Goal: Transaction & Acquisition: Book appointment/travel/reservation

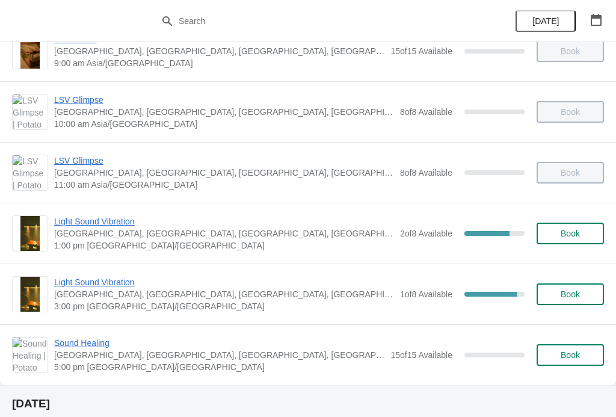
scroll to position [90, 0]
click at [74, 278] on span "Light Sound Vibration" at bounding box center [224, 283] width 340 height 12
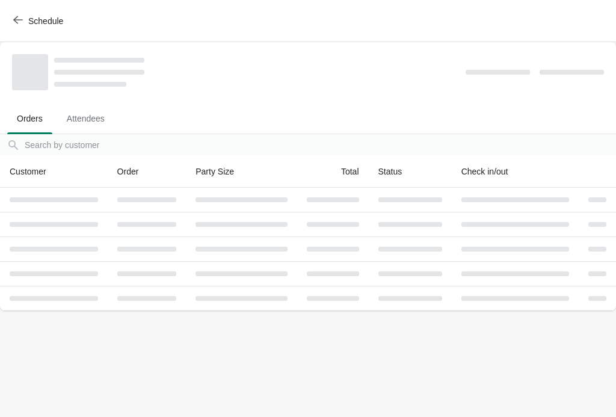
scroll to position [0, 0]
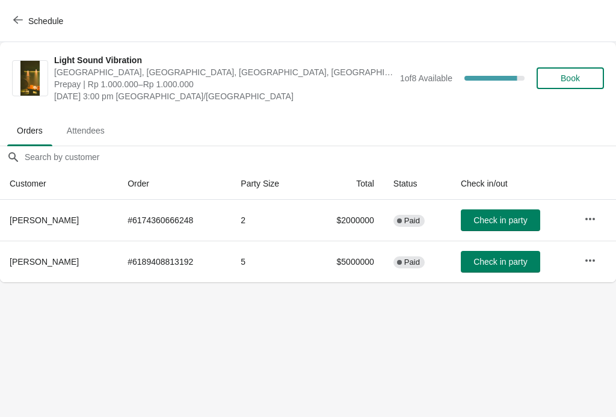
click at [505, 222] on span "Check in party" at bounding box center [500, 220] width 54 height 10
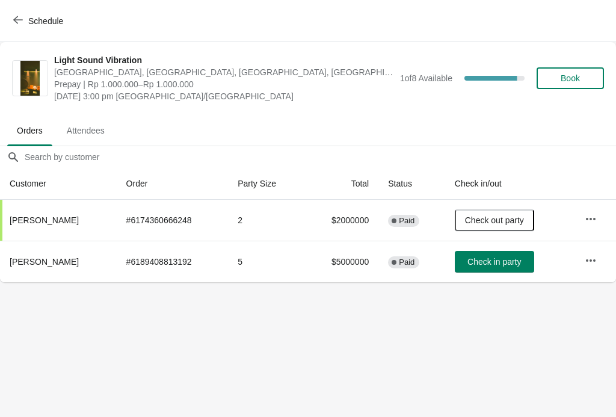
click at [565, 72] on button "Book" at bounding box center [569, 78] width 67 height 22
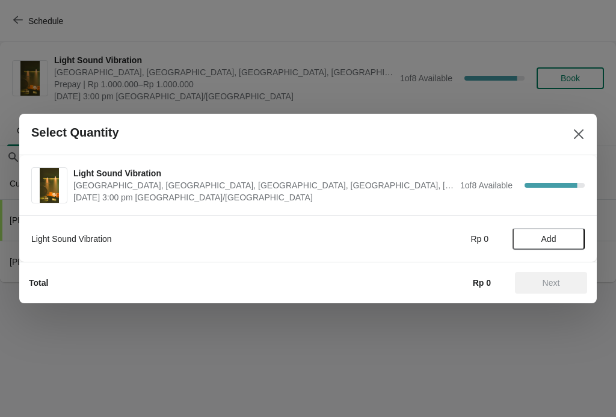
click at [562, 248] on button "Add" at bounding box center [548, 239] width 72 height 22
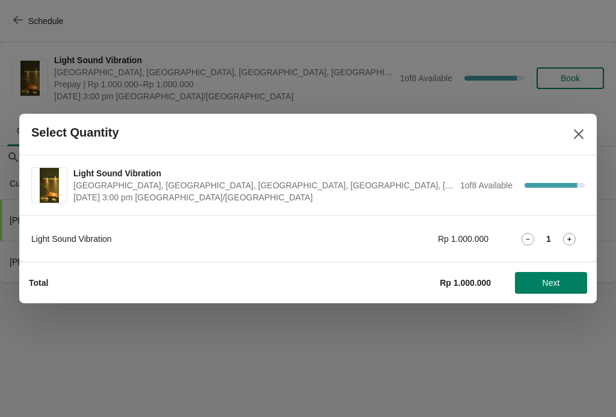
click at [566, 281] on span "Next" at bounding box center [550, 283] width 53 height 10
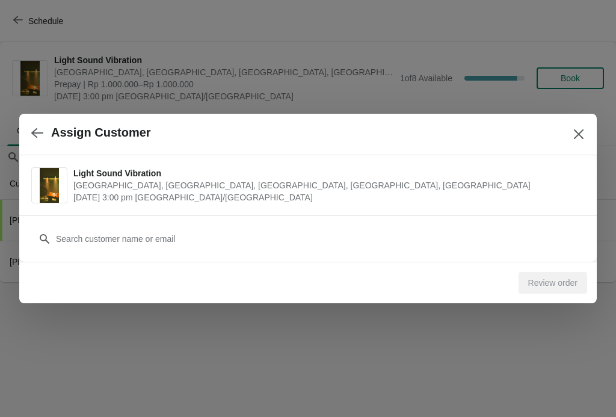
click at [43, 141] on button "button" at bounding box center [37, 132] width 22 height 23
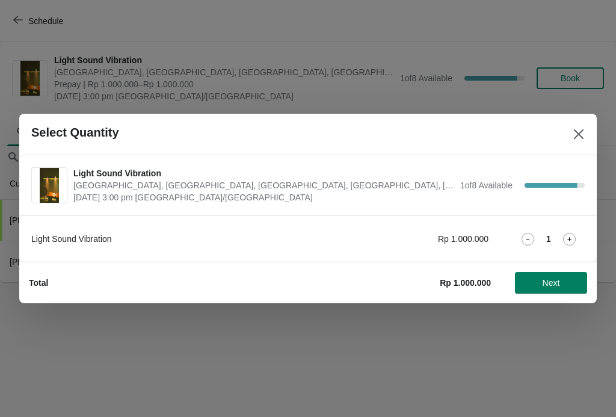
click at [588, 127] on button "Close" at bounding box center [579, 134] width 22 height 22
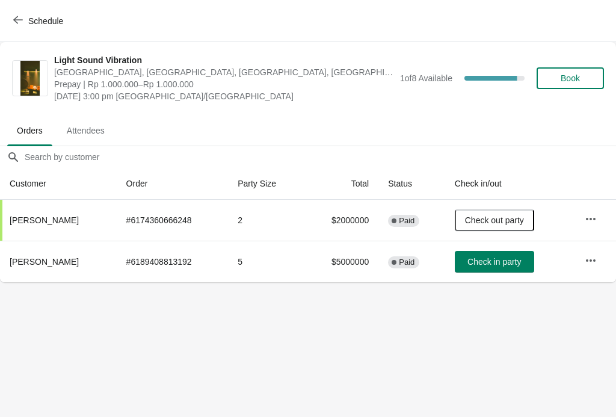
click at [24, 31] on button "Schedule" at bounding box center [39, 21] width 67 height 22
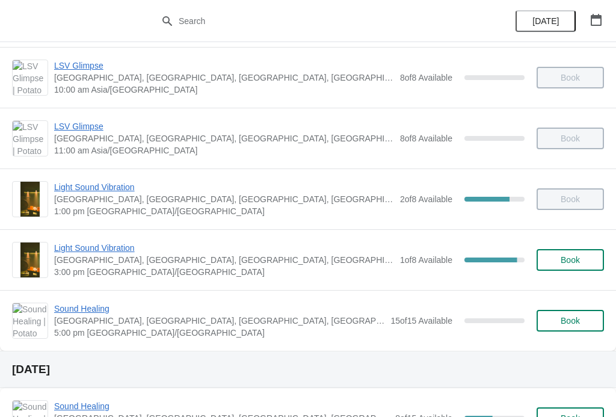
scroll to position [126, 0]
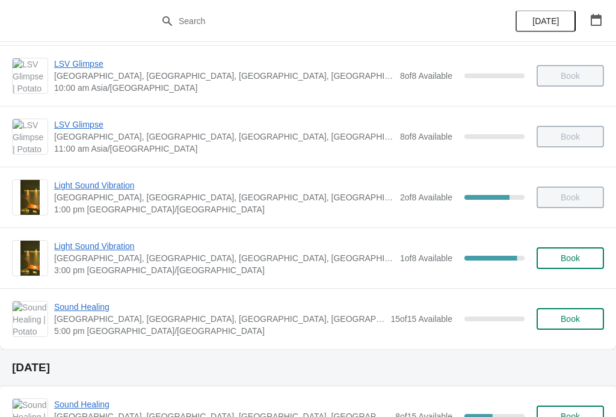
click at [98, 312] on span "Sound Healing" at bounding box center [219, 307] width 330 height 12
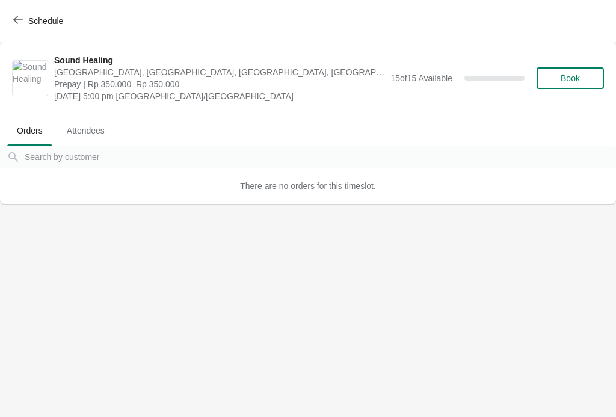
click at [586, 81] on span "Book" at bounding box center [570, 78] width 46 height 10
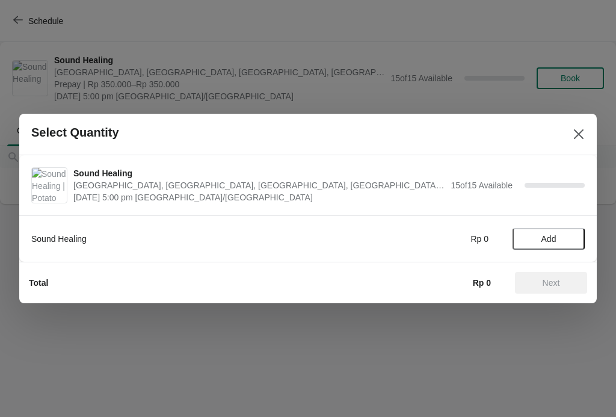
click at [547, 242] on span "Add" at bounding box center [548, 239] width 15 height 10
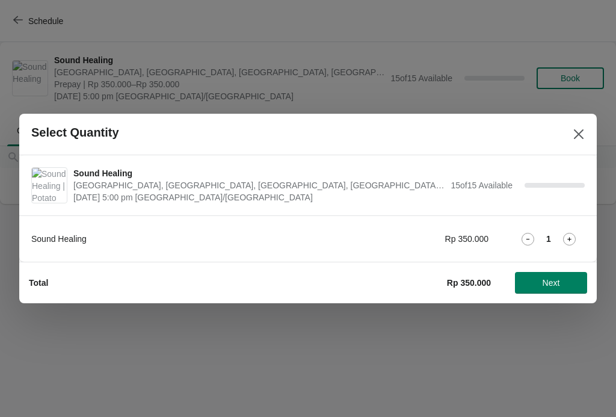
click at [545, 292] on button "Next" at bounding box center [551, 283] width 72 height 22
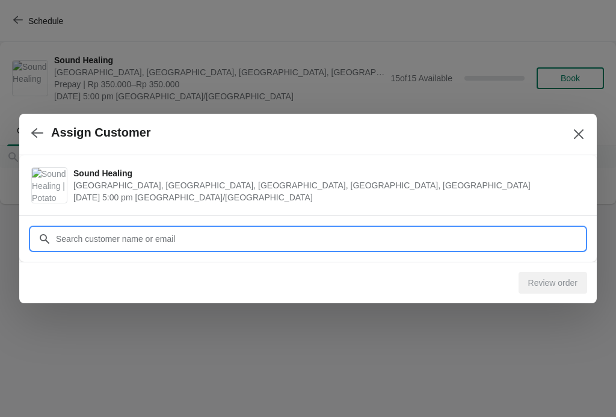
click at [515, 238] on input "Customer" at bounding box center [319, 239] width 529 height 22
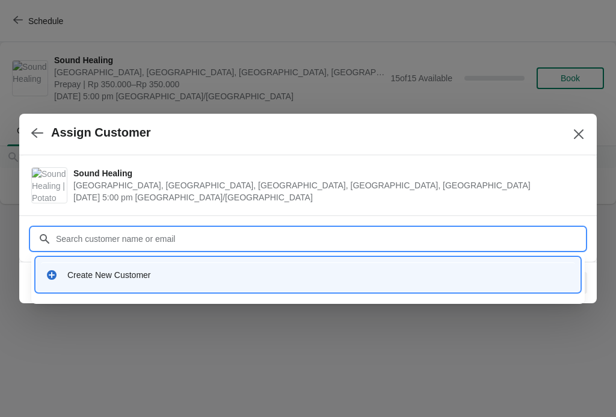
click at [68, 282] on div "Create New Customer" at bounding box center [308, 274] width 534 height 25
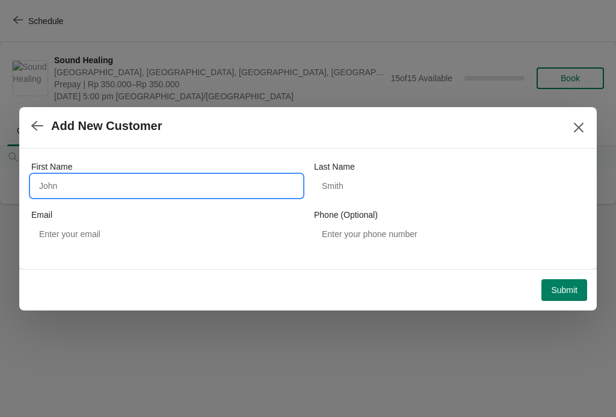
click at [40, 187] on input "First Name" at bounding box center [166, 186] width 271 height 22
type input "Cipta"
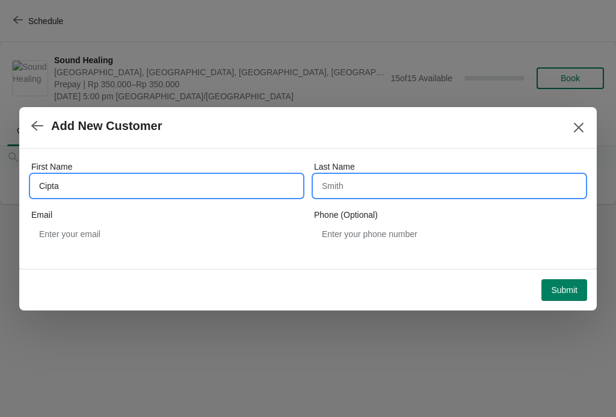
click at [401, 186] on input "Last Name" at bounding box center [449, 186] width 271 height 22
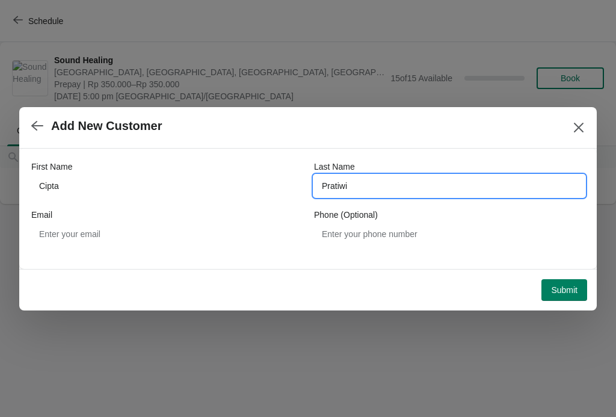
type input "Pratiwi"
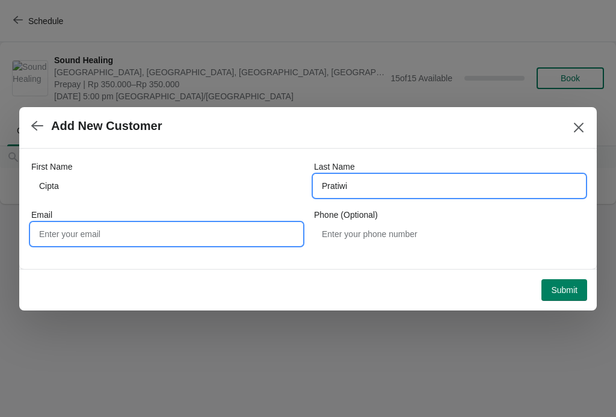
click at [171, 242] on input "Email" at bounding box center [166, 234] width 271 height 22
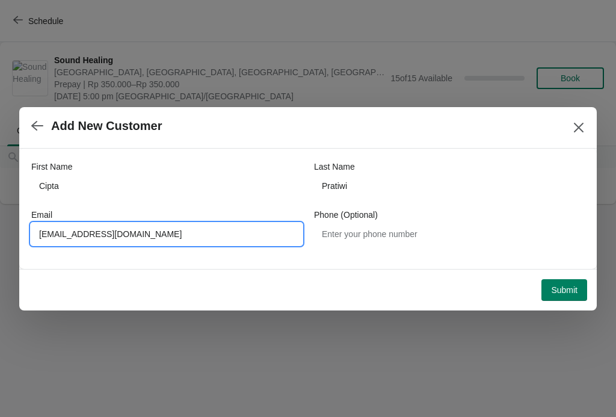
type input "[EMAIL_ADDRESS][DOMAIN_NAME]"
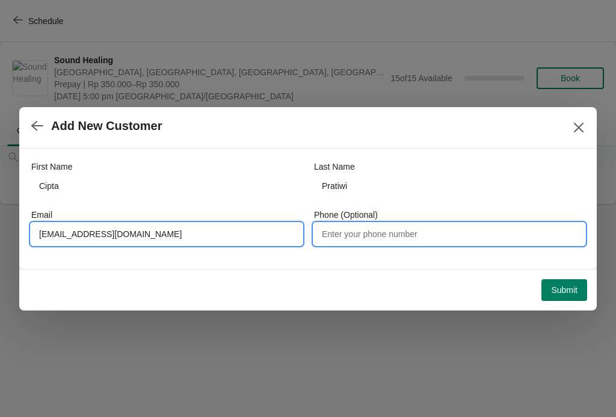
click at [418, 241] on input "Phone (Optional)" at bounding box center [449, 234] width 271 height 22
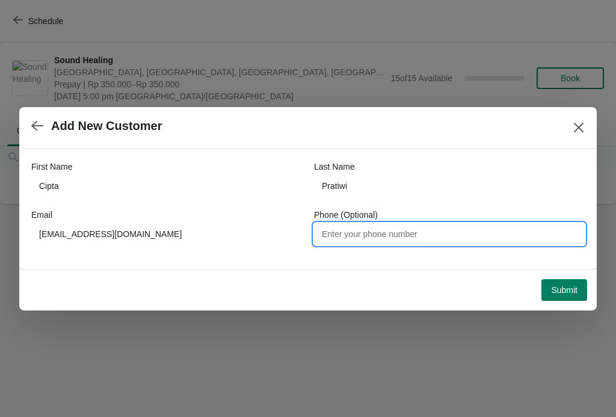
click at [394, 238] on input "Phone (Optional)" at bounding box center [449, 234] width 271 height 22
click at [561, 285] on span "Submit" at bounding box center [564, 290] width 26 height 10
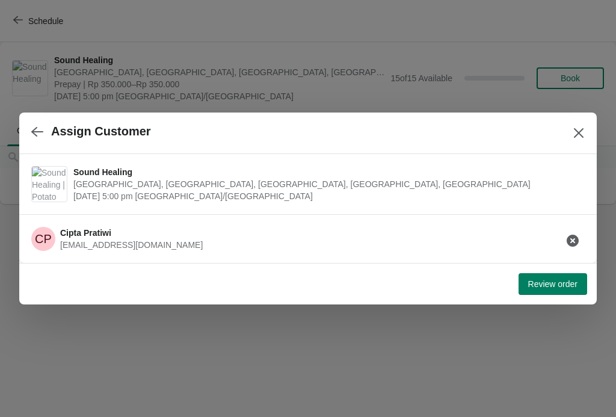
click at [559, 284] on span "Review order" at bounding box center [552, 284] width 49 height 10
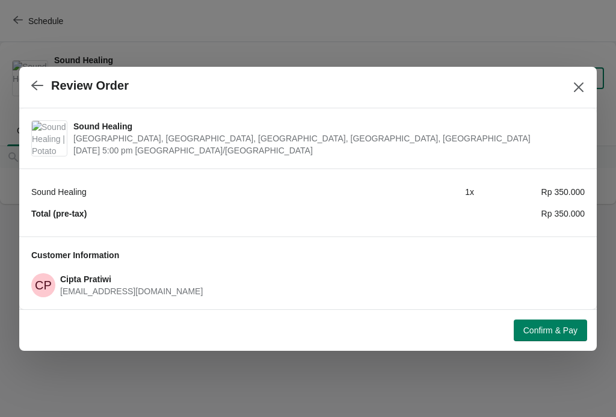
click at [558, 335] on span "Confirm & Pay" at bounding box center [550, 330] width 54 height 10
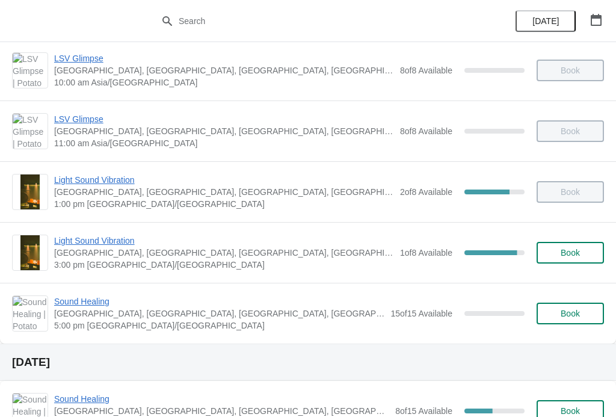
scroll to position [134, 0]
